Goal: Task Accomplishment & Management: Manage account settings

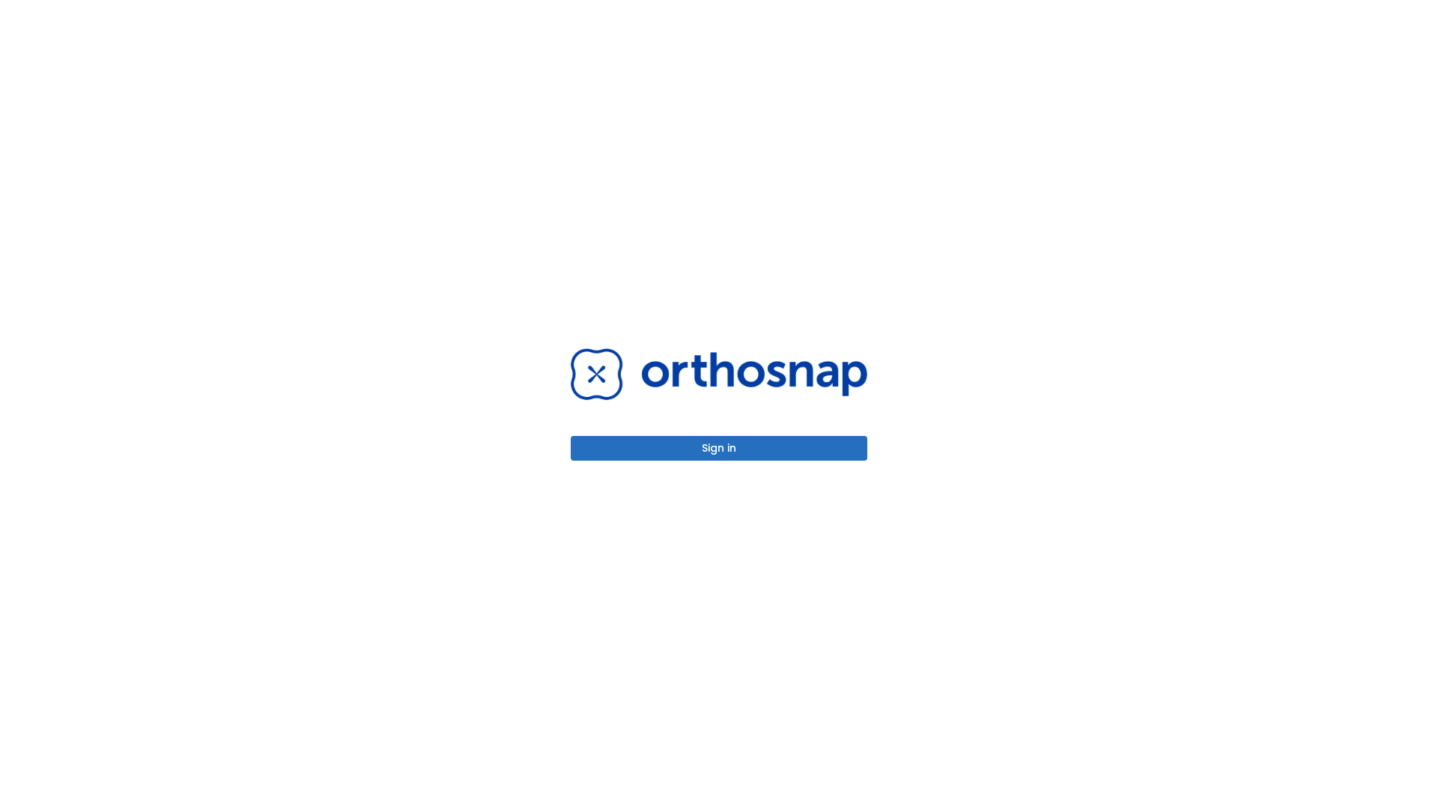
click at [719, 448] on button "Sign in" at bounding box center [719, 448] width 297 height 25
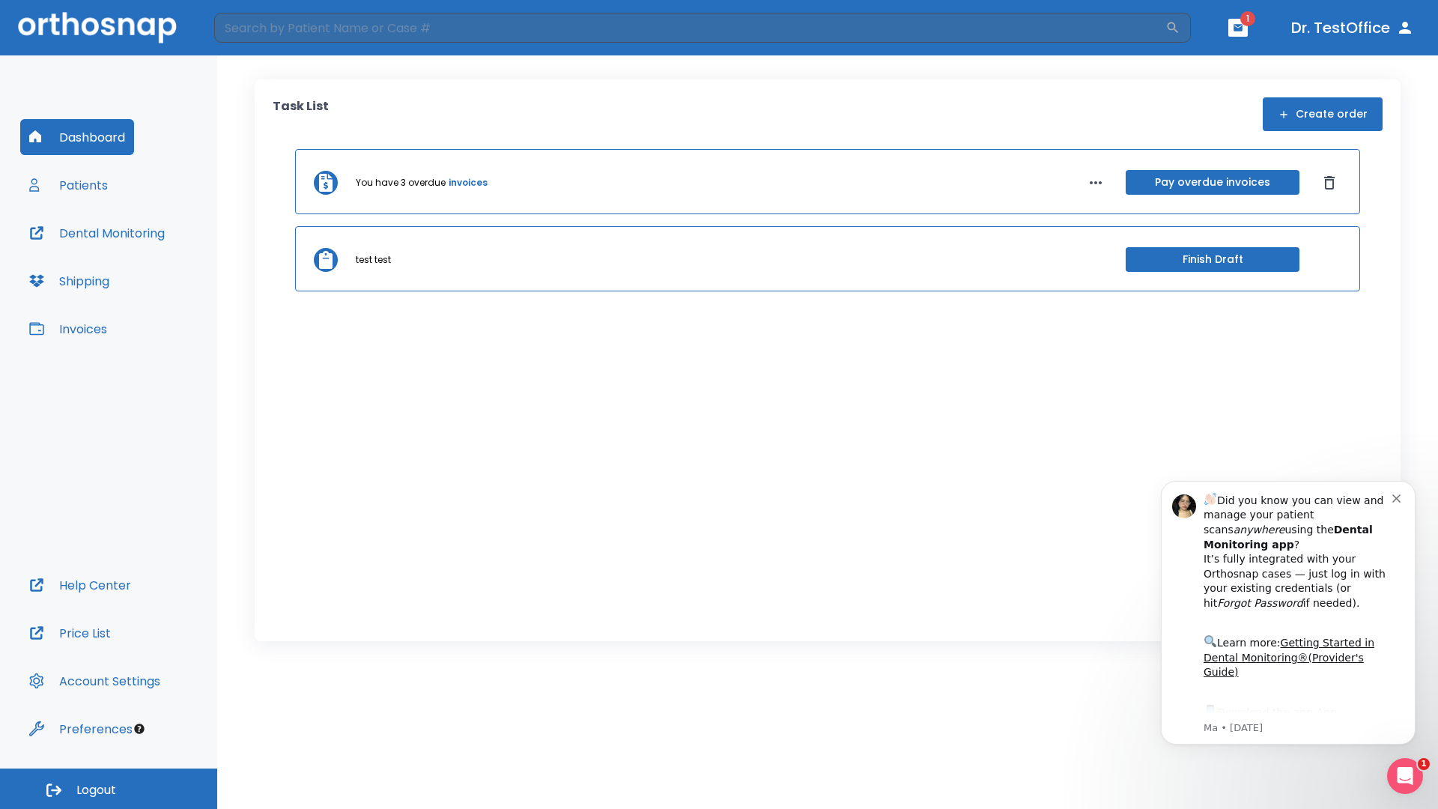
click at [109, 788] on span "Logout" at bounding box center [96, 790] width 40 height 16
